Goal: Check status: Check status

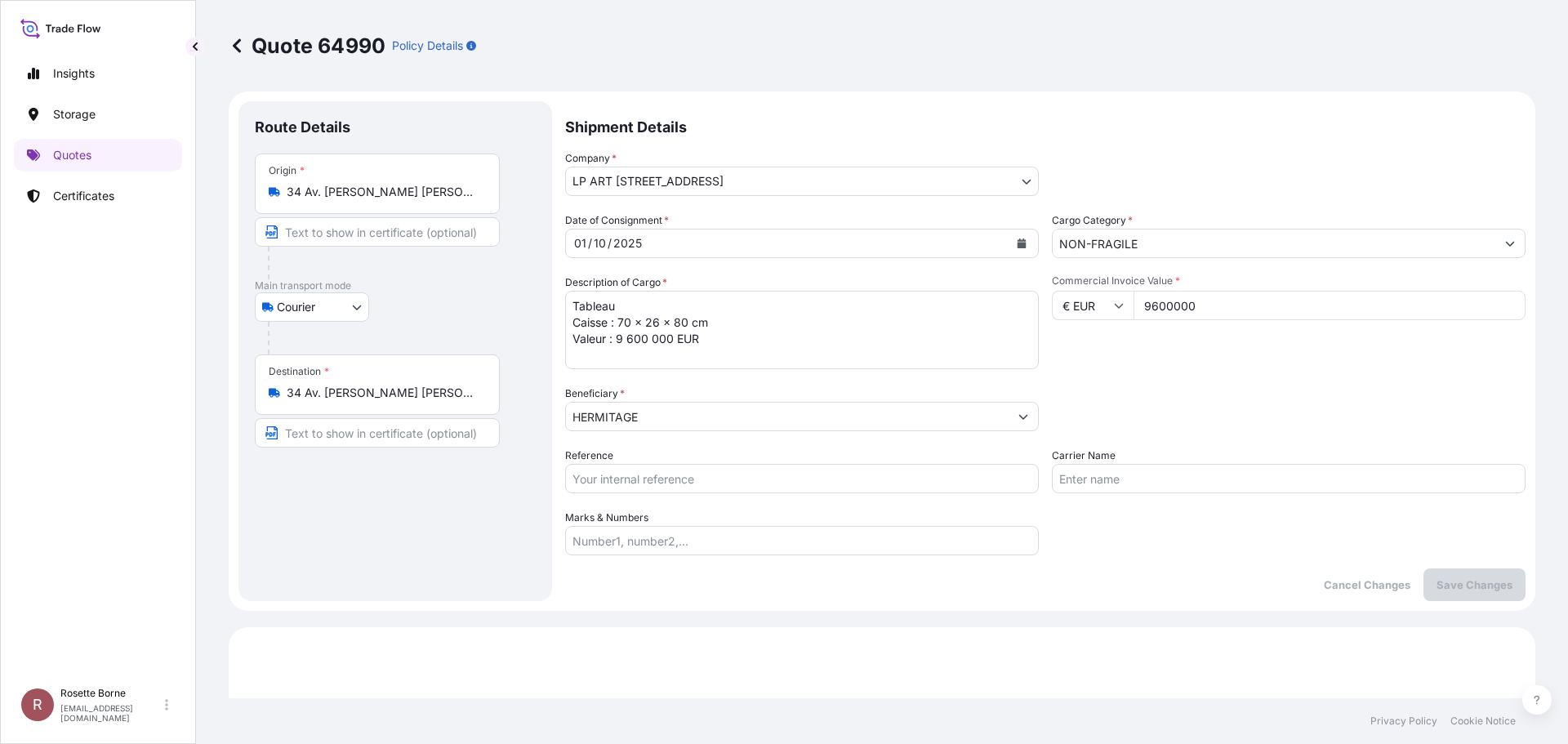
select select "Courier"
select select "31995"
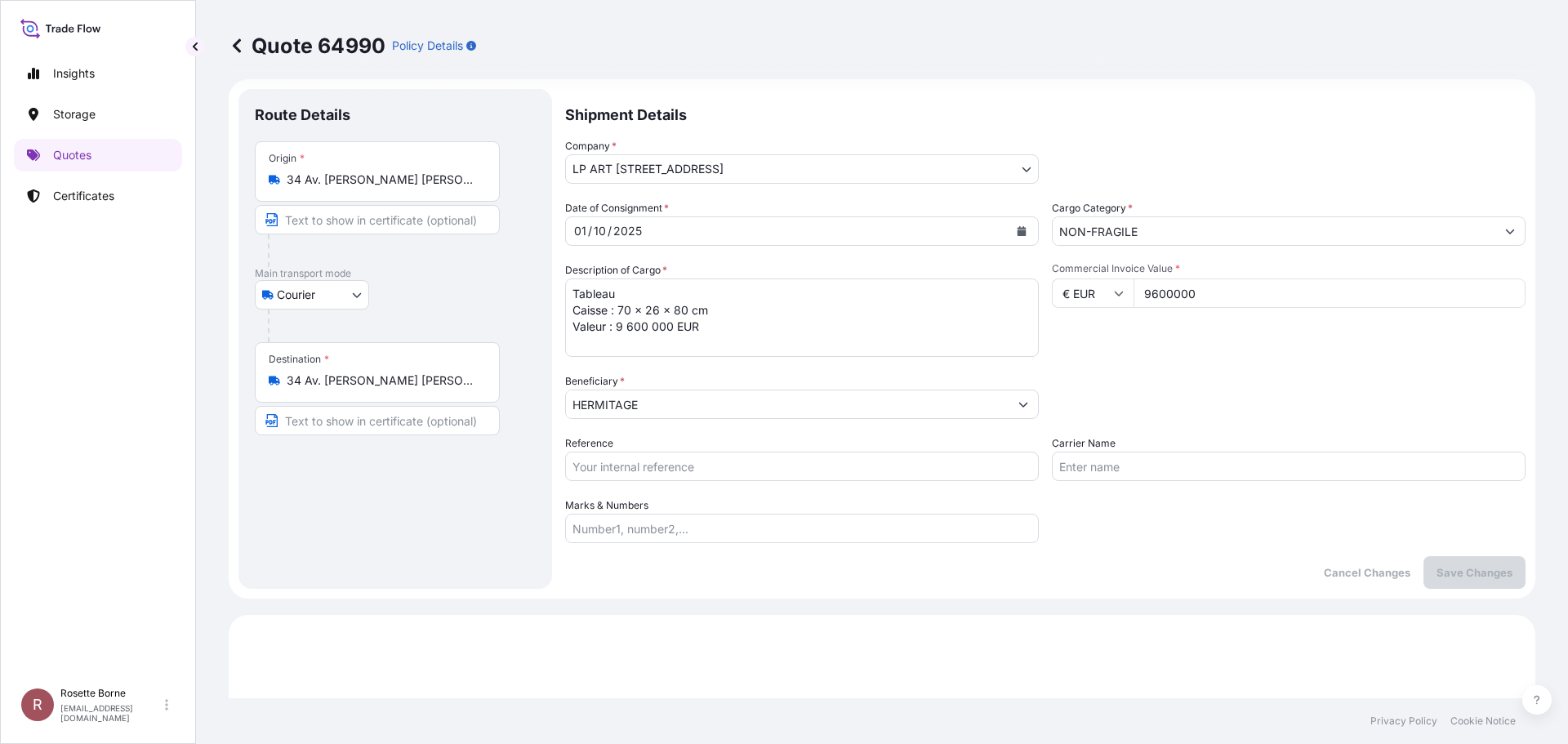
click at [235, 46] on icon at bounding box center [237, 45] width 8 height 14
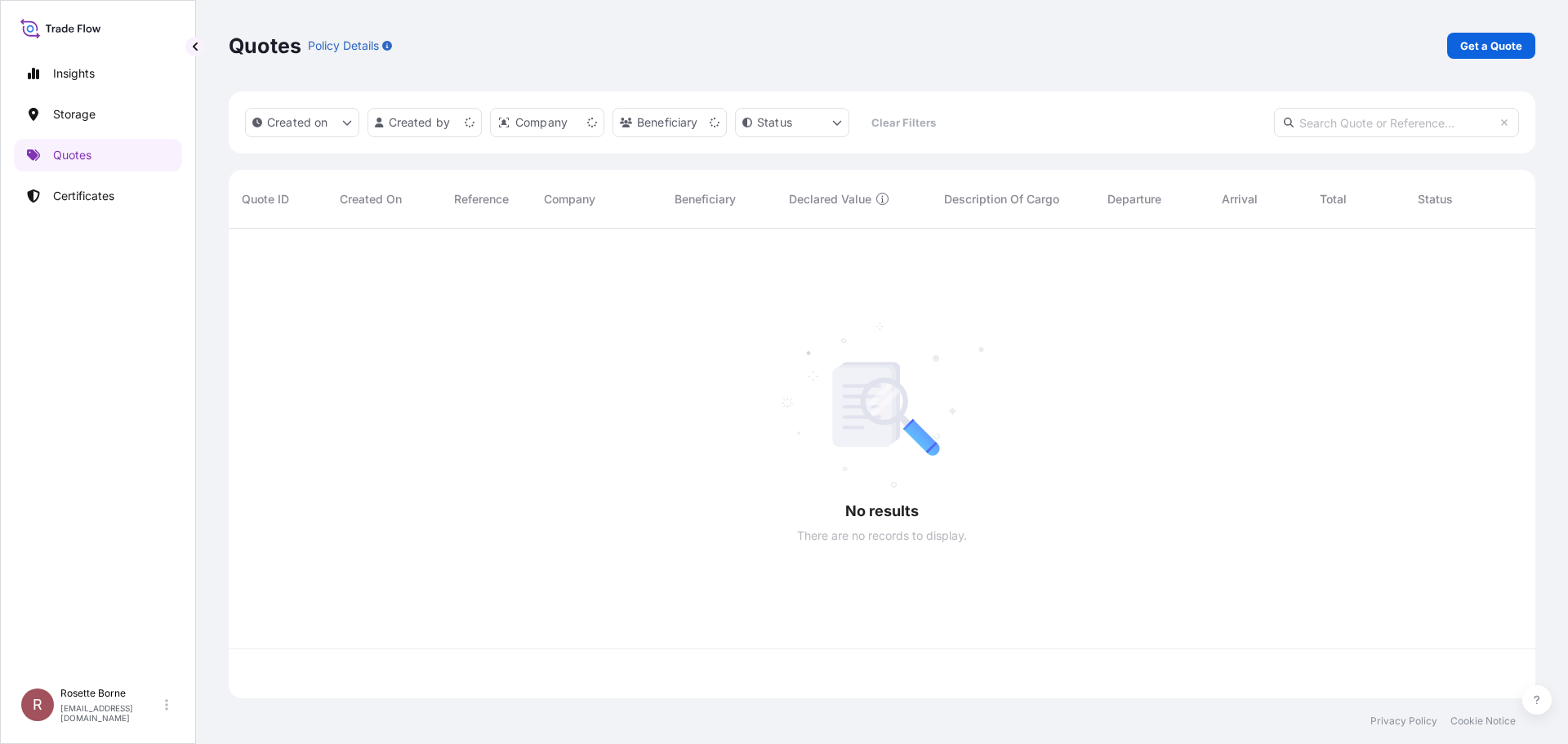
scroll to position [467, 1294]
click at [107, 109] on link "Storage" at bounding box center [98, 114] width 168 height 33
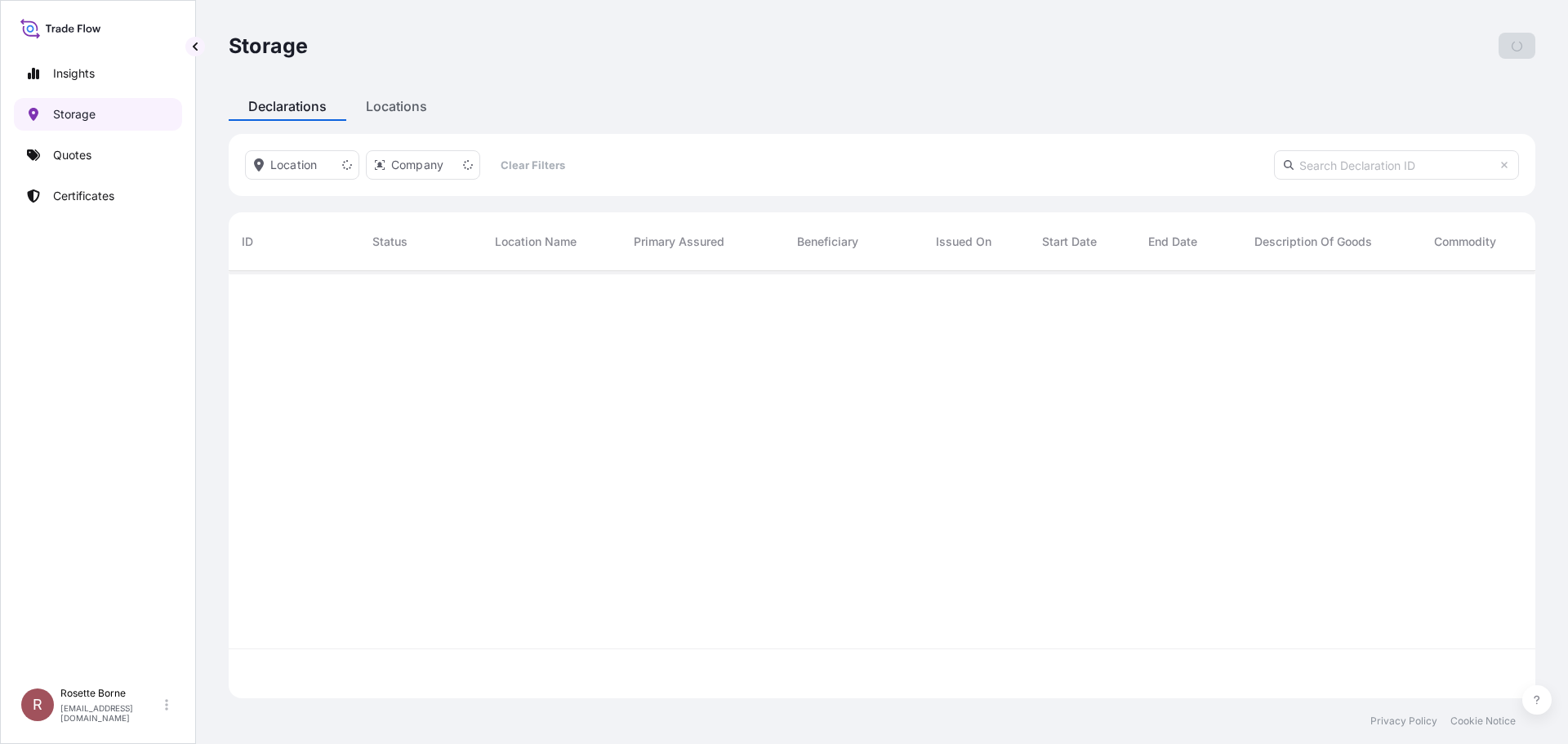
scroll to position [424, 1294]
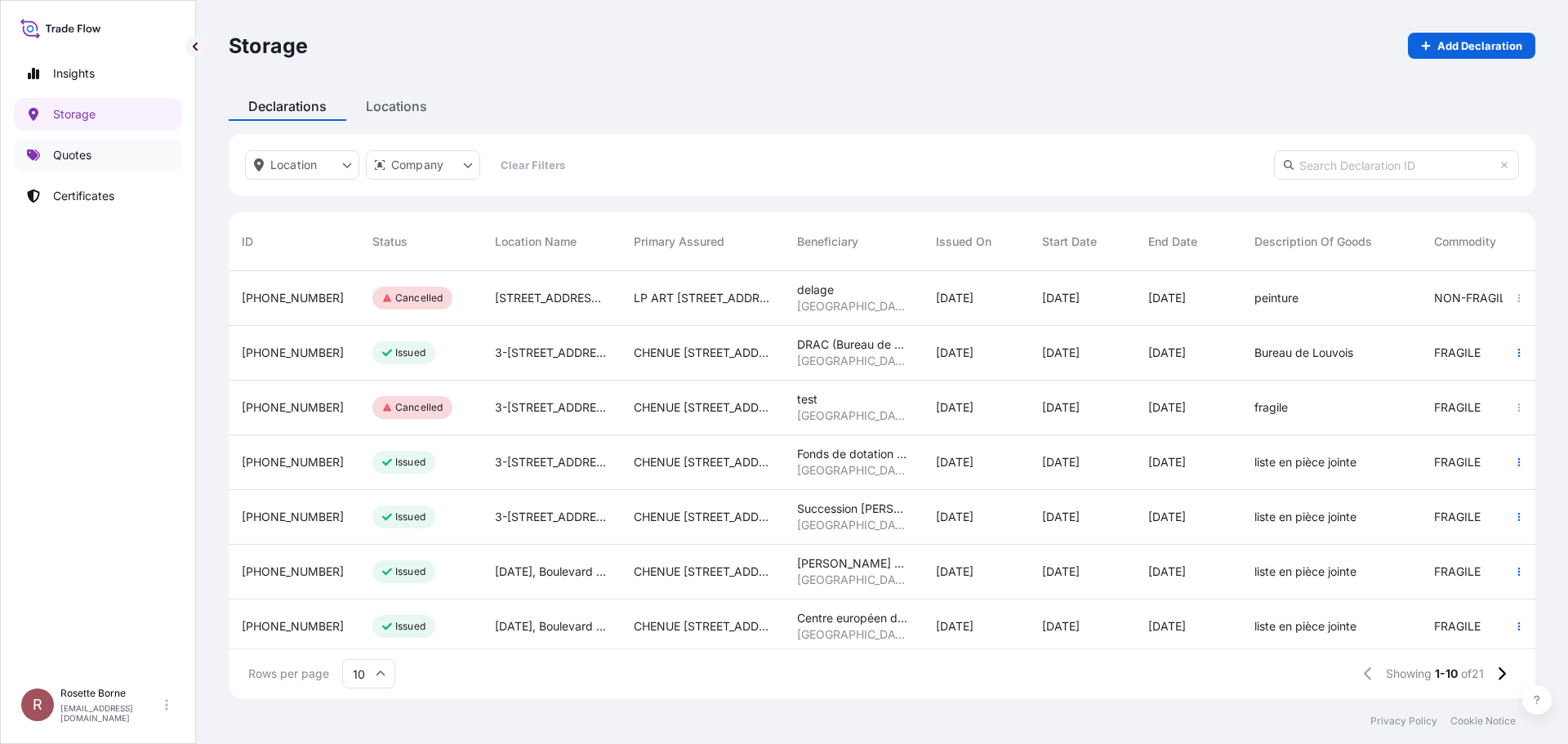
click at [108, 151] on link "Quotes" at bounding box center [98, 156] width 168 height 33
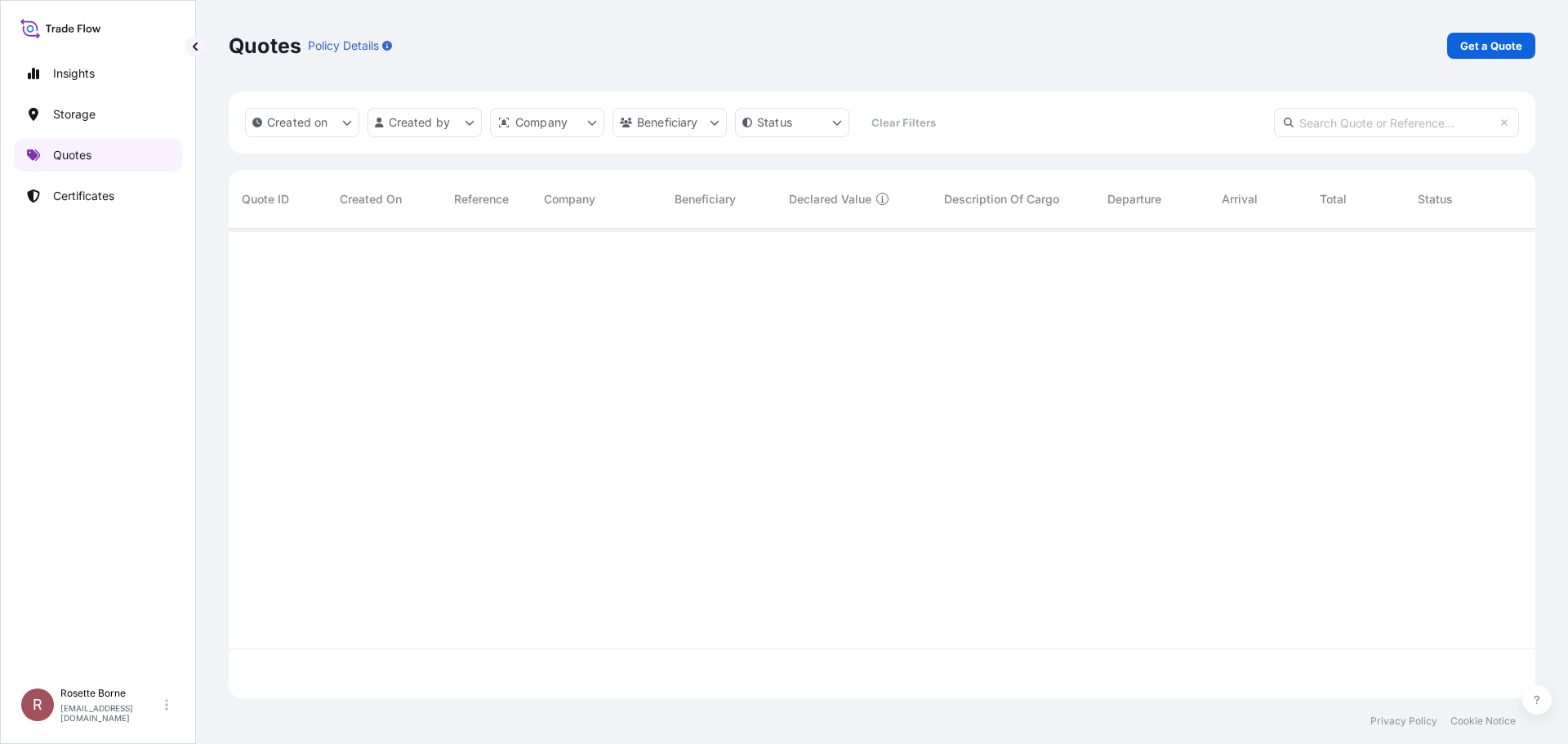
scroll to position [467, 1294]
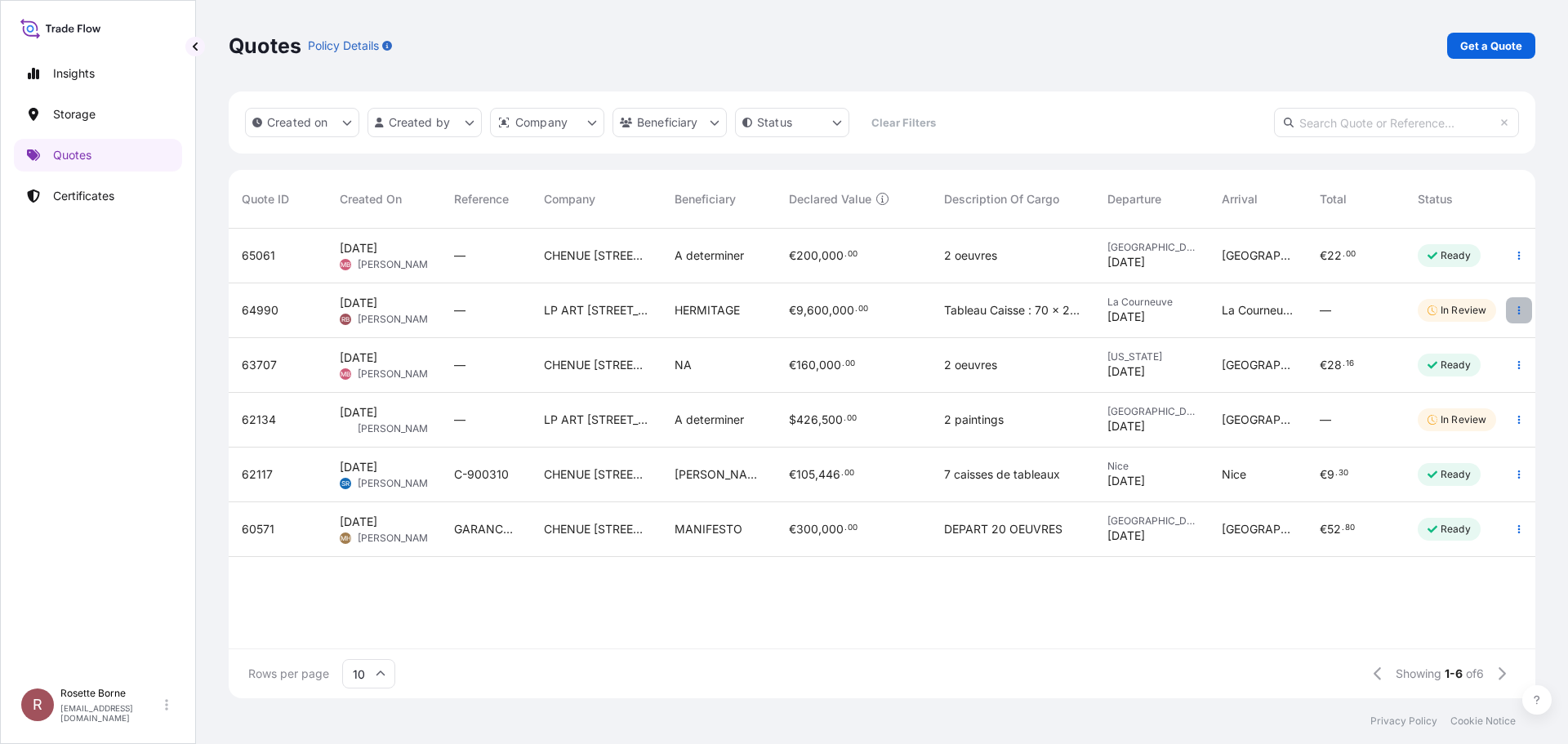
click at [1520, 313] on icon "button" at bounding box center [1520, 310] width 3 height 8
click at [1522, 308] on icon "button" at bounding box center [1520, 310] width 10 height 10
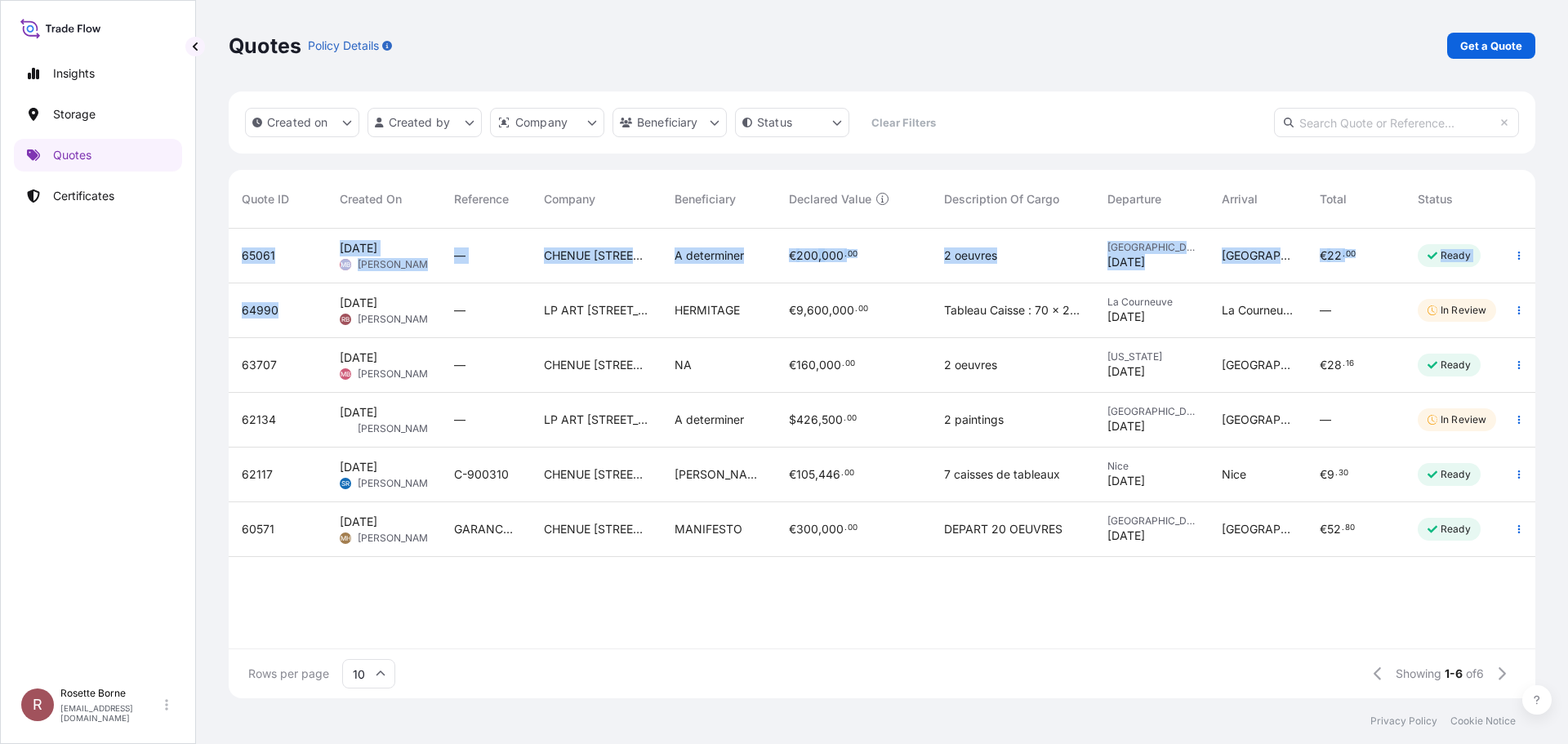
drag, startPoint x: 289, startPoint y: 315, endPoint x: 228, endPoint y: 313, distance: 61.0
click at [228, 313] on div "Quotes Policy Details Get a Quote Created on Created by Company Beneficiary Sta…" at bounding box center [883, 349] width 1373 height 699
copy div "65061 [DATE] MB [PERSON_NAME] — CHENUE [STREET_ADDRESS] € 200 , 000 . 00 2 oeuv…"
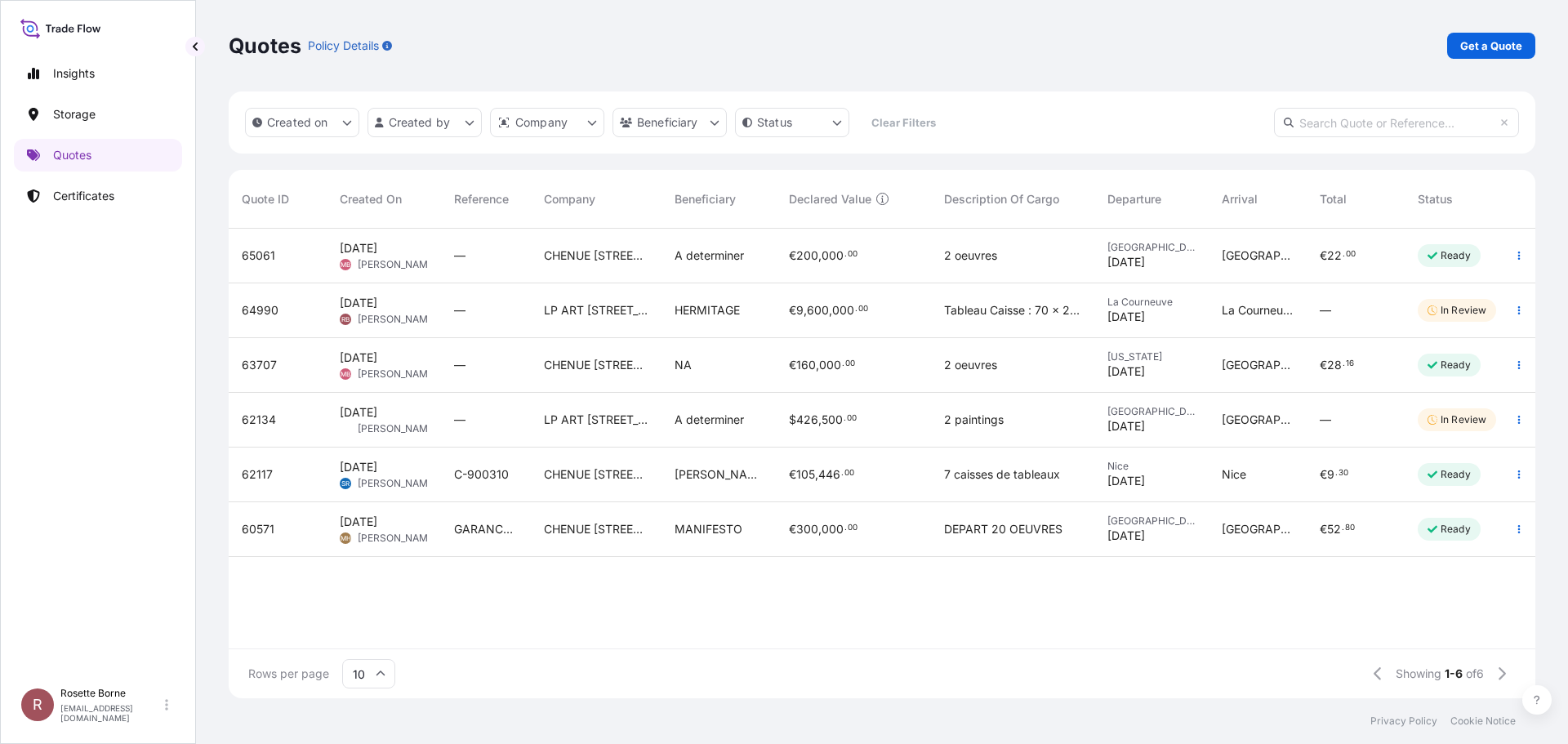
click at [1390, 117] on input "text" at bounding box center [1397, 123] width 246 height 29
paste input "65061 [DATE] MB [PERSON_NAME] — CHENUE [STREET_ADDRESS] € 200 , 000 . 00 2 oeuv…"
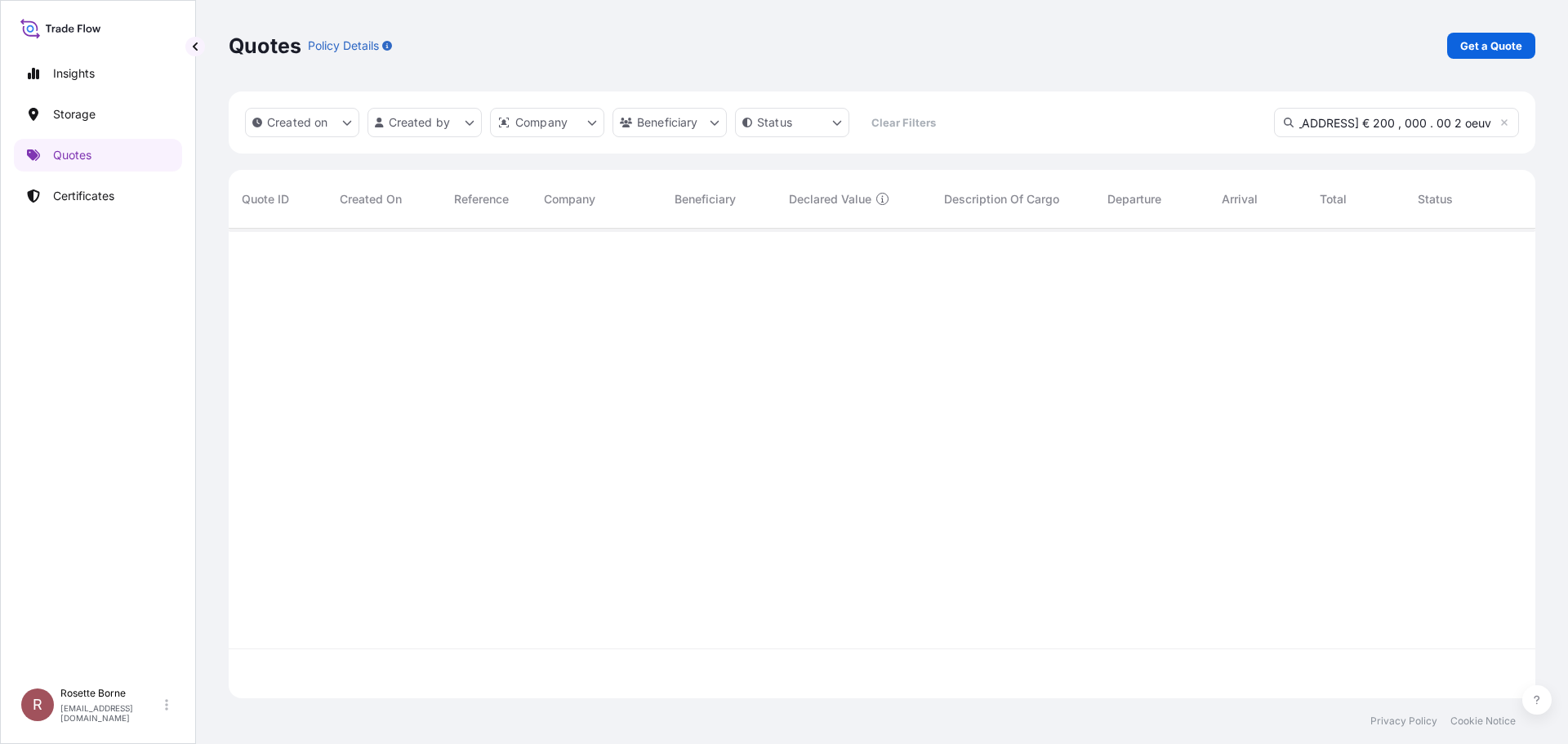
scroll to position [0, 0]
drag, startPoint x: 1458, startPoint y: 123, endPoint x: 1194, endPoint y: 149, distance: 265.3
click at [1194, 149] on div "Created on Created by Company Beneficiary Status Clear Filters 65061 [DATE] MB …" at bounding box center [883, 123] width 1307 height 62
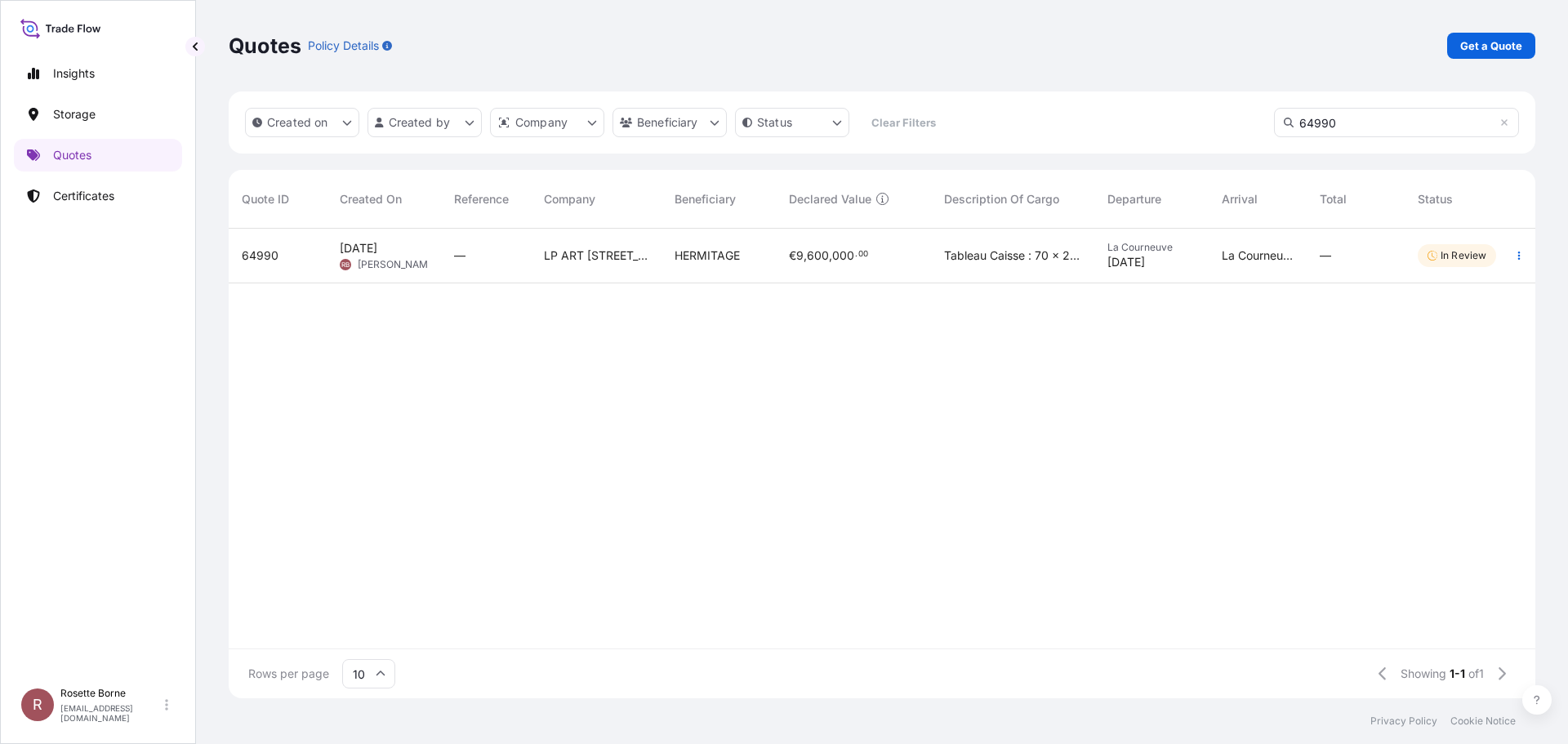
type input "64990"
drag, startPoint x: 1504, startPoint y: 643, endPoint x: 983, endPoint y: 446, distance: 557.0
click at [983, 446] on div "64990 [DATE] [PERSON_NAME] — LP ART [STREET_ADDRESS] € 9 , 600 , 000 . 00 Table…" at bounding box center [890, 439] width 1323 height 419
click at [1523, 260] on icon "button" at bounding box center [1520, 255] width 10 height 10
